Goal: Use online tool/utility

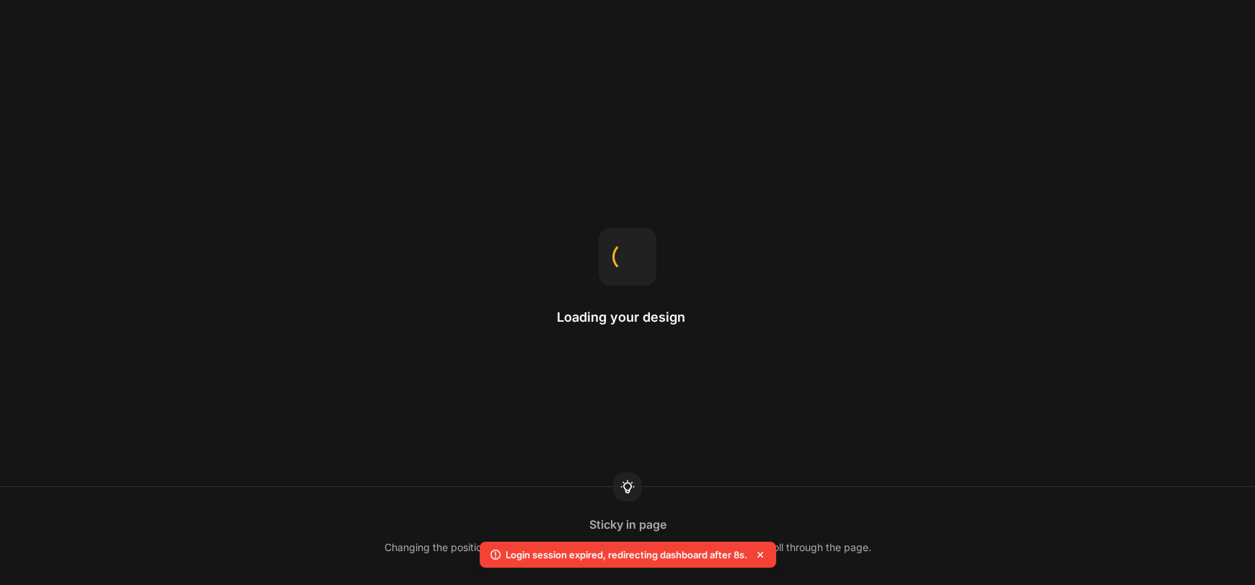
click at [767, 553] on icon at bounding box center [760, 554] width 14 height 14
click at [910, 284] on div "Loading your design Add to Cart Use the Product Cart Button to add a product to…" at bounding box center [627, 292] width 1255 height 585
drag, startPoint x: 1146, startPoint y: 2, endPoint x: 740, endPoint y: 107, distance: 420.1
click at [739, 107] on div "Loading your design [PERSON_NAME] creates space outside an element’s border, ad…" at bounding box center [627, 292] width 1255 height 585
